Goal: Information Seeking & Learning: Learn about a topic

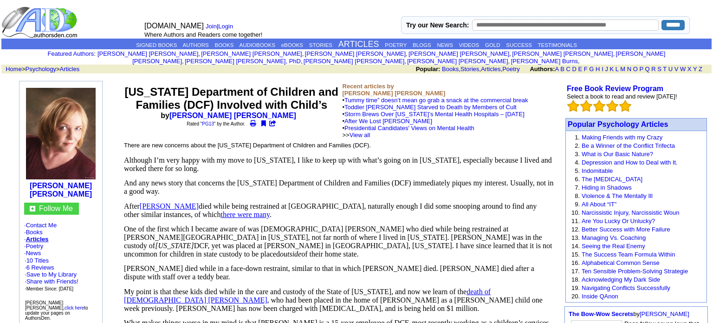
click at [183, 207] on span "[PERSON_NAME]" at bounding box center [169, 206] width 59 height 8
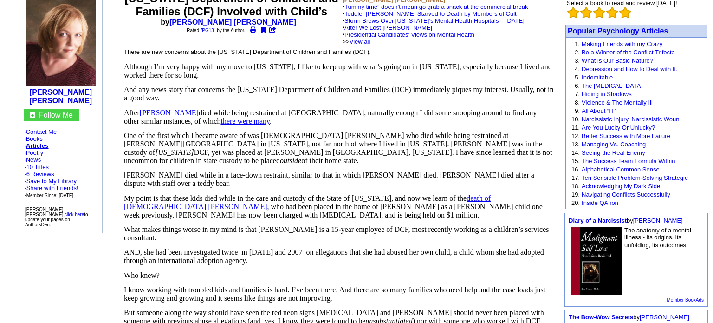
scroll to position [94, 0]
click at [491, 194] on span "death of [DEMOGRAPHIC_DATA] [PERSON_NAME]" at bounding box center [307, 202] width 367 height 16
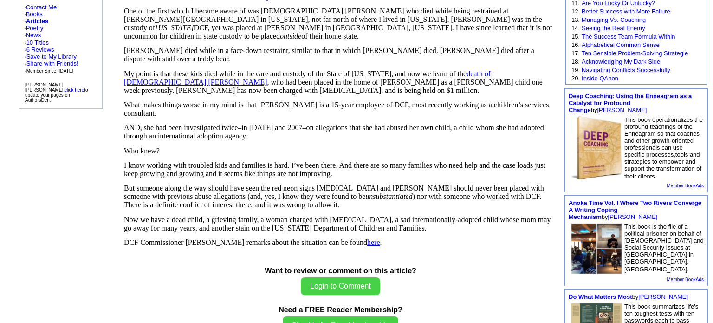
scroll to position [218, 0]
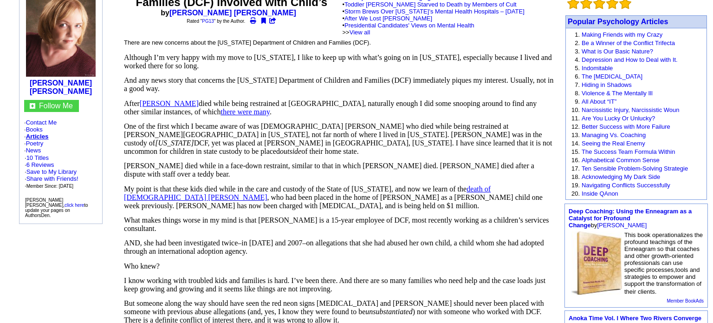
click at [471, 216] on span "What makes things worse in my mind is that [PERSON_NAME] is a 15-year employee …" at bounding box center [336, 224] width 425 height 16
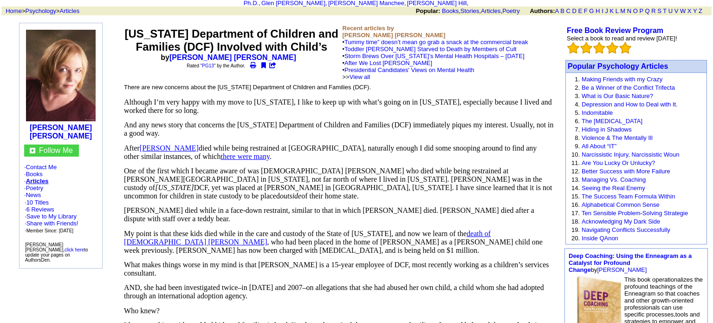
scroll to position [56, 0]
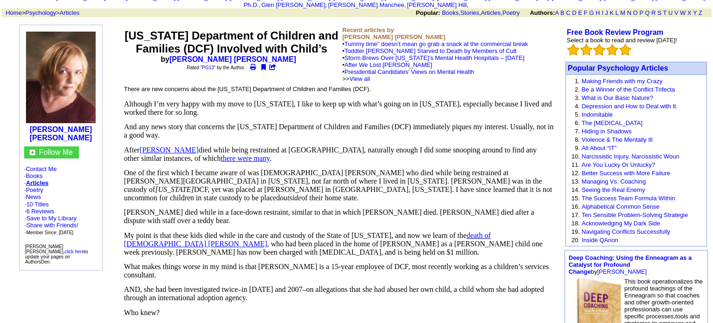
click at [259, 160] on span "there were many" at bounding box center [245, 158] width 49 height 8
